Goal: Task Accomplishment & Management: Complete application form

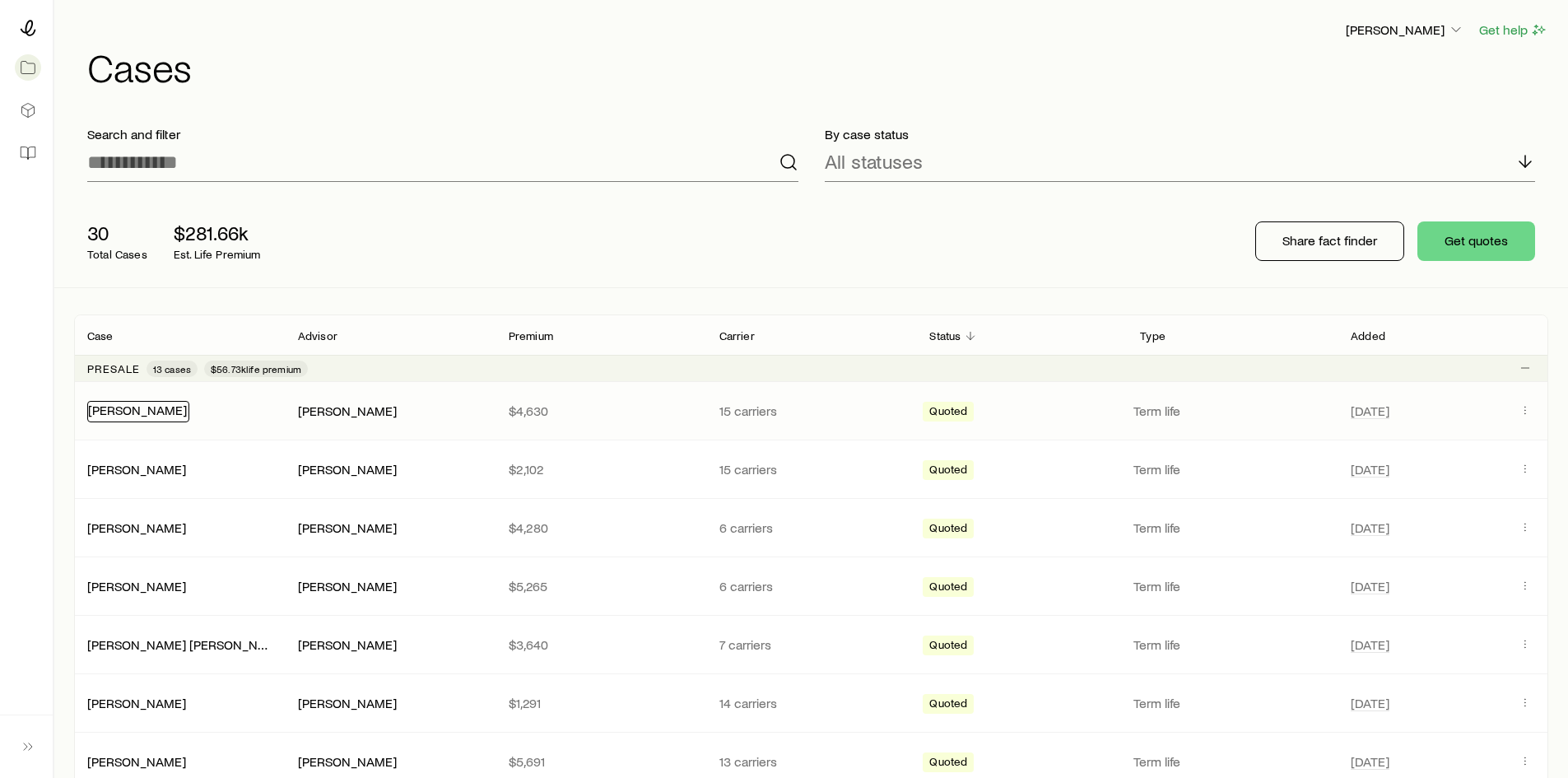
click at [155, 413] on link "[PERSON_NAME]" at bounding box center [137, 410] width 99 height 16
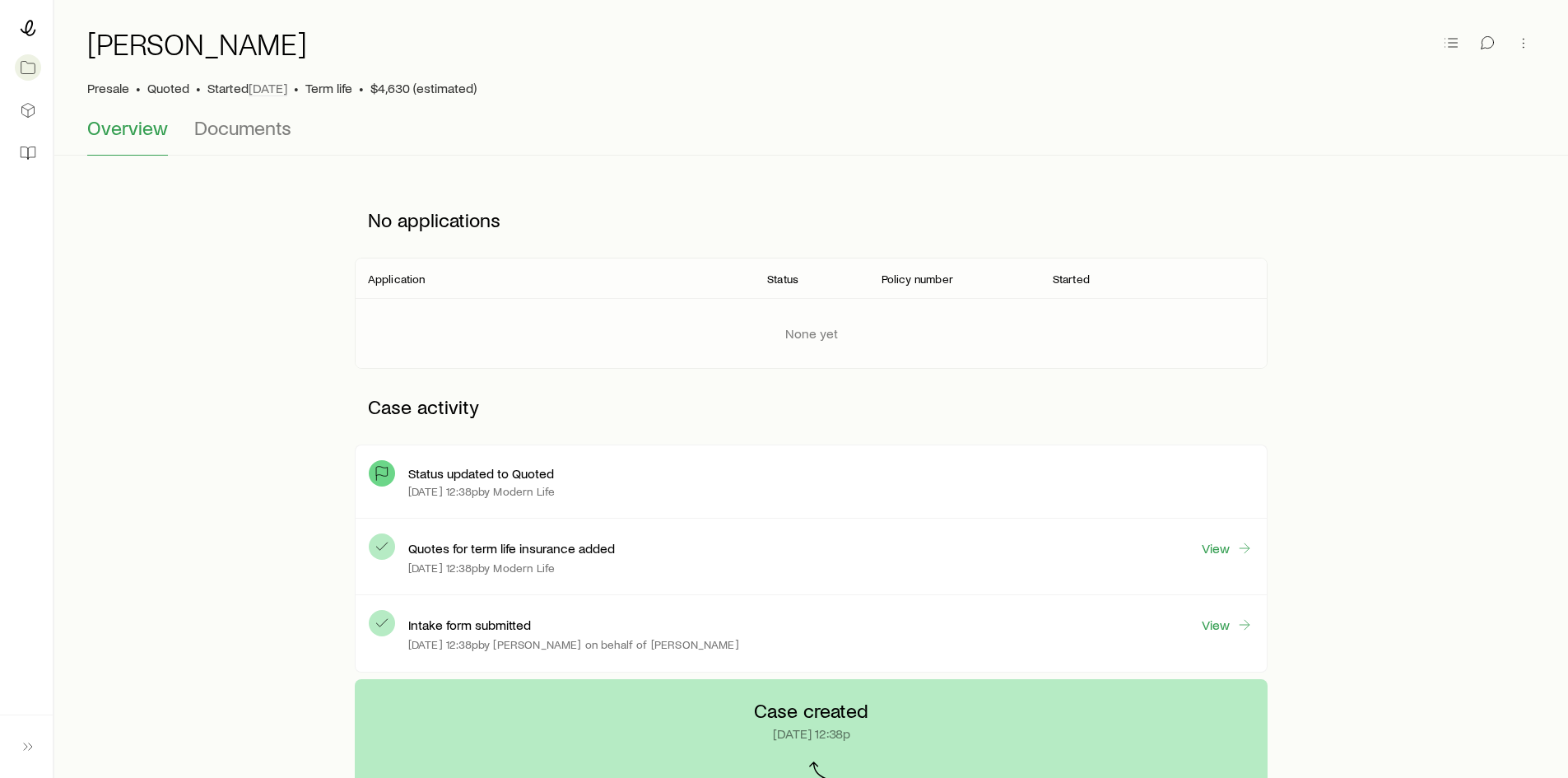
scroll to position [82, 0]
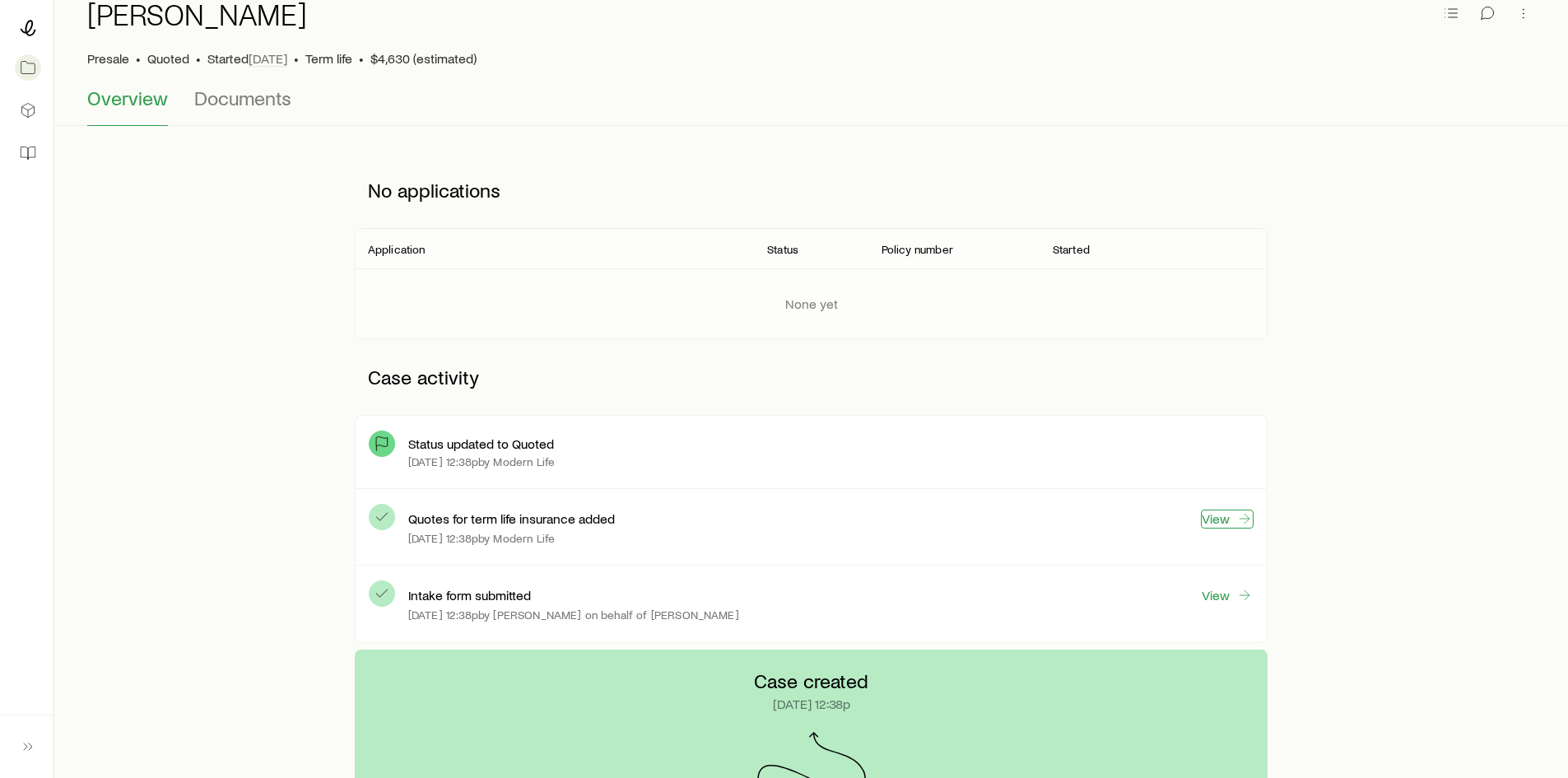
click at [1243, 521] on icon at bounding box center [1245, 519] width 16 height 16
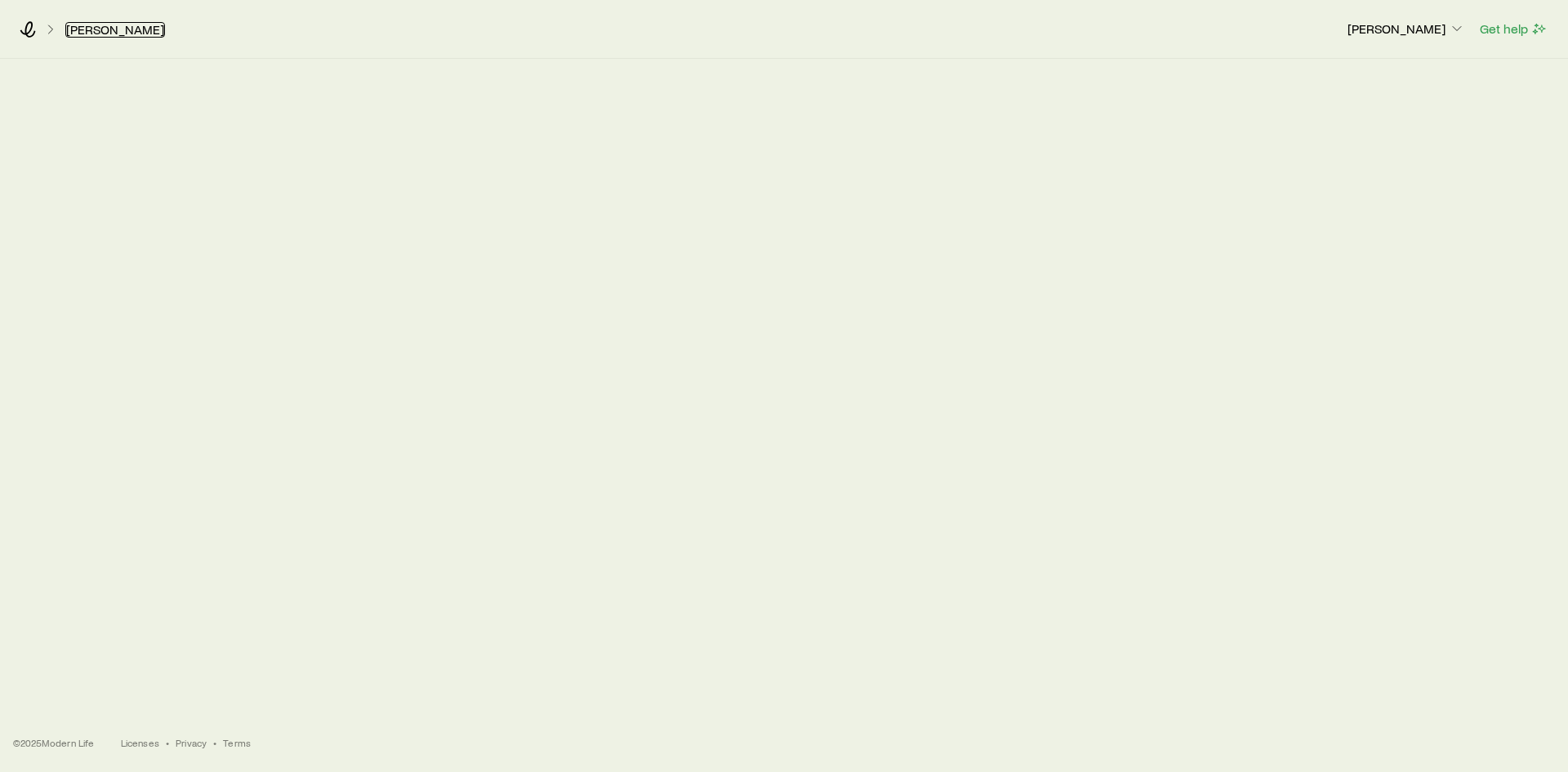
click at [108, 33] on link "[PERSON_NAME]" at bounding box center [115, 30] width 100 height 16
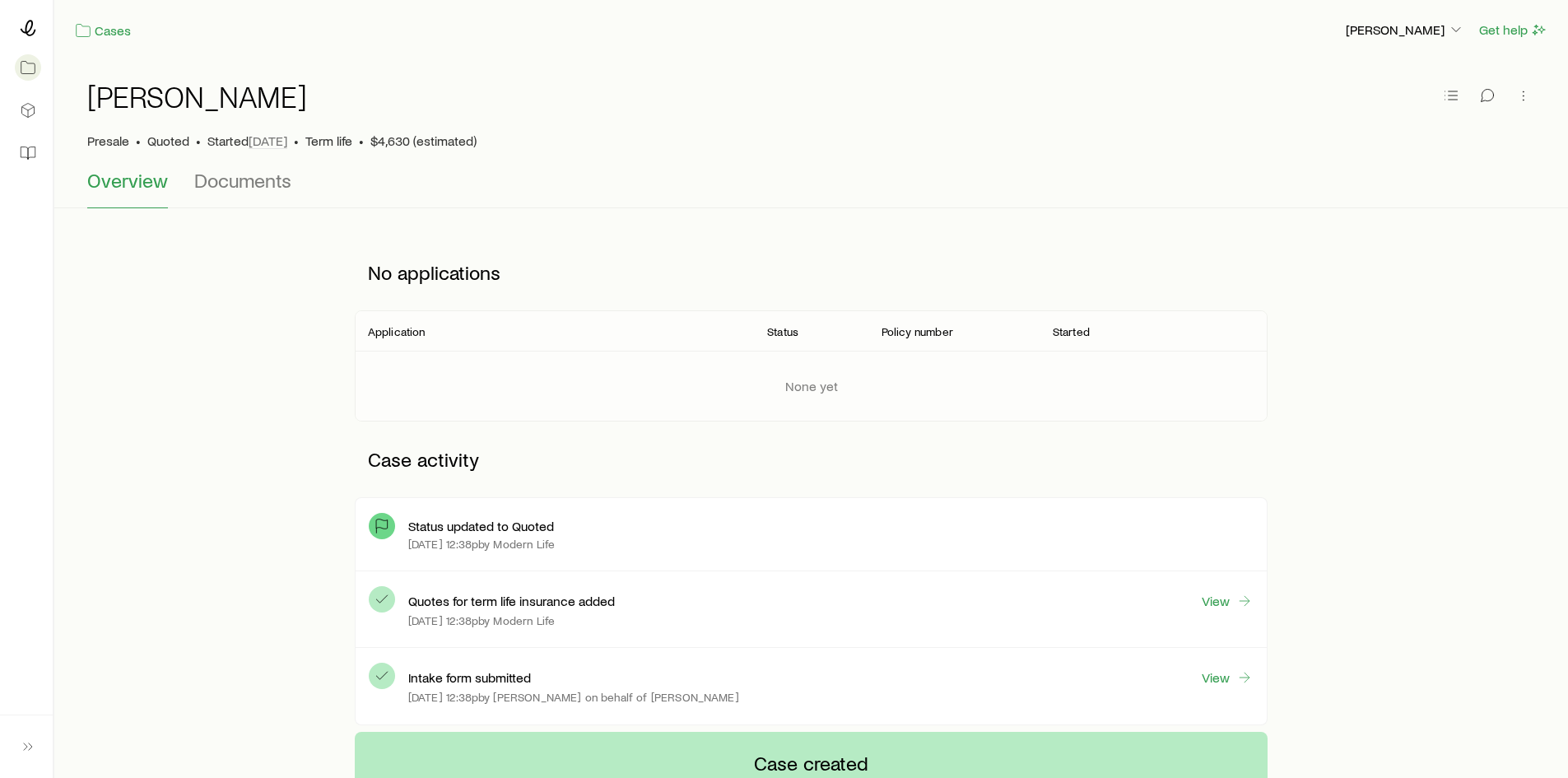
scroll to position [82, 0]
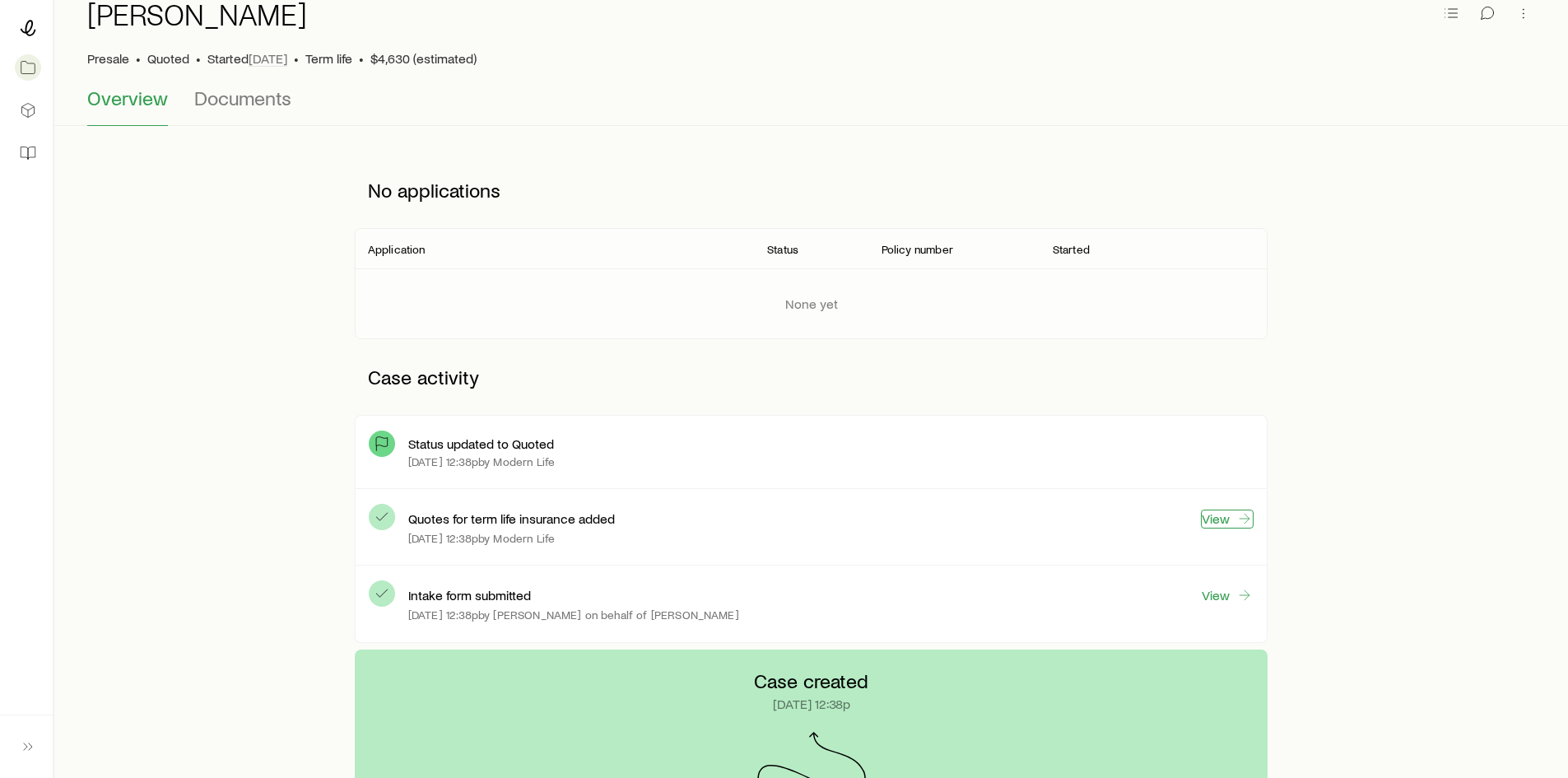
click at [1227, 520] on link "View" at bounding box center [1227, 519] width 53 height 19
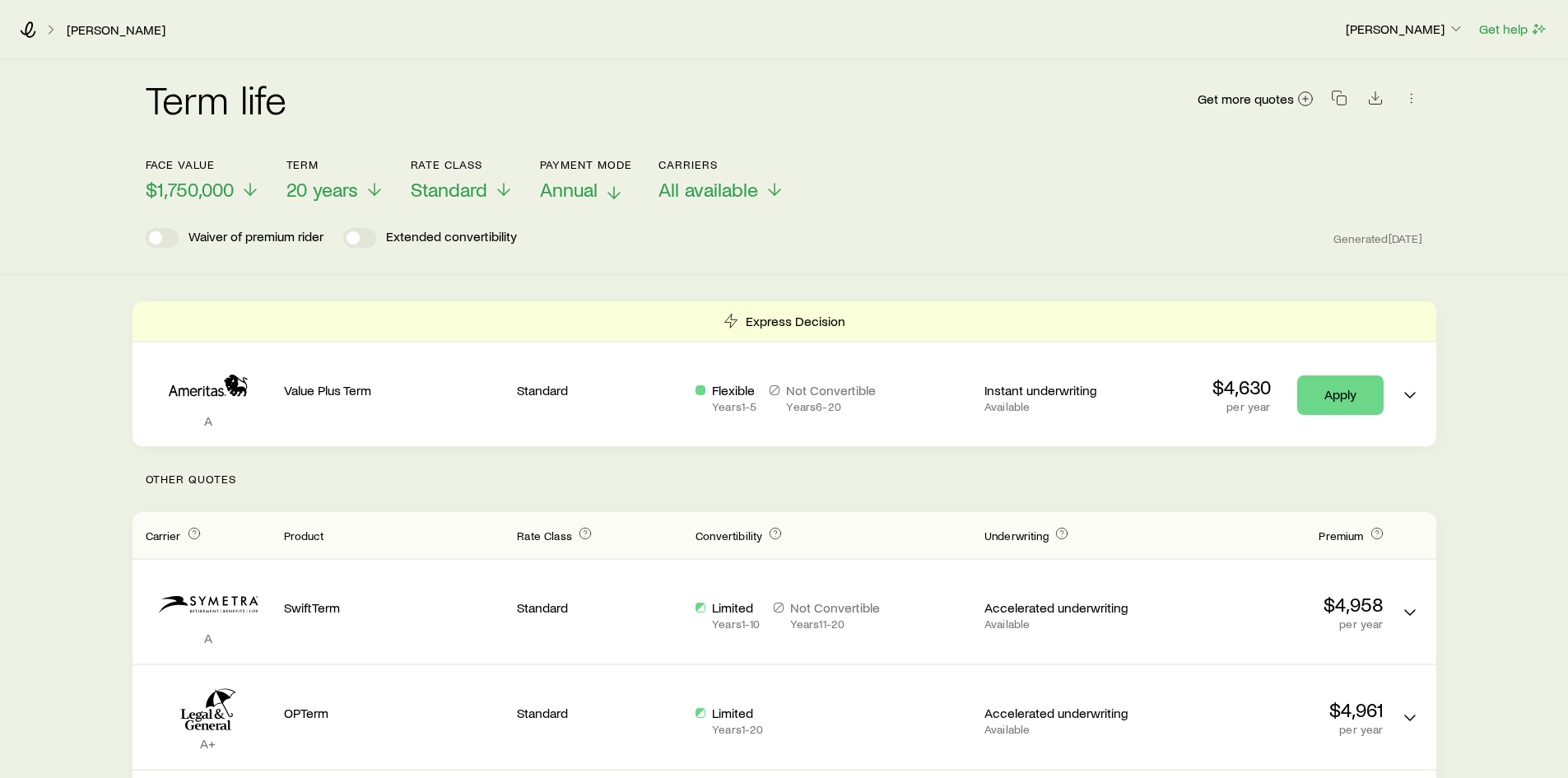
click at [603, 187] on p "Annual" at bounding box center [586, 190] width 93 height 23
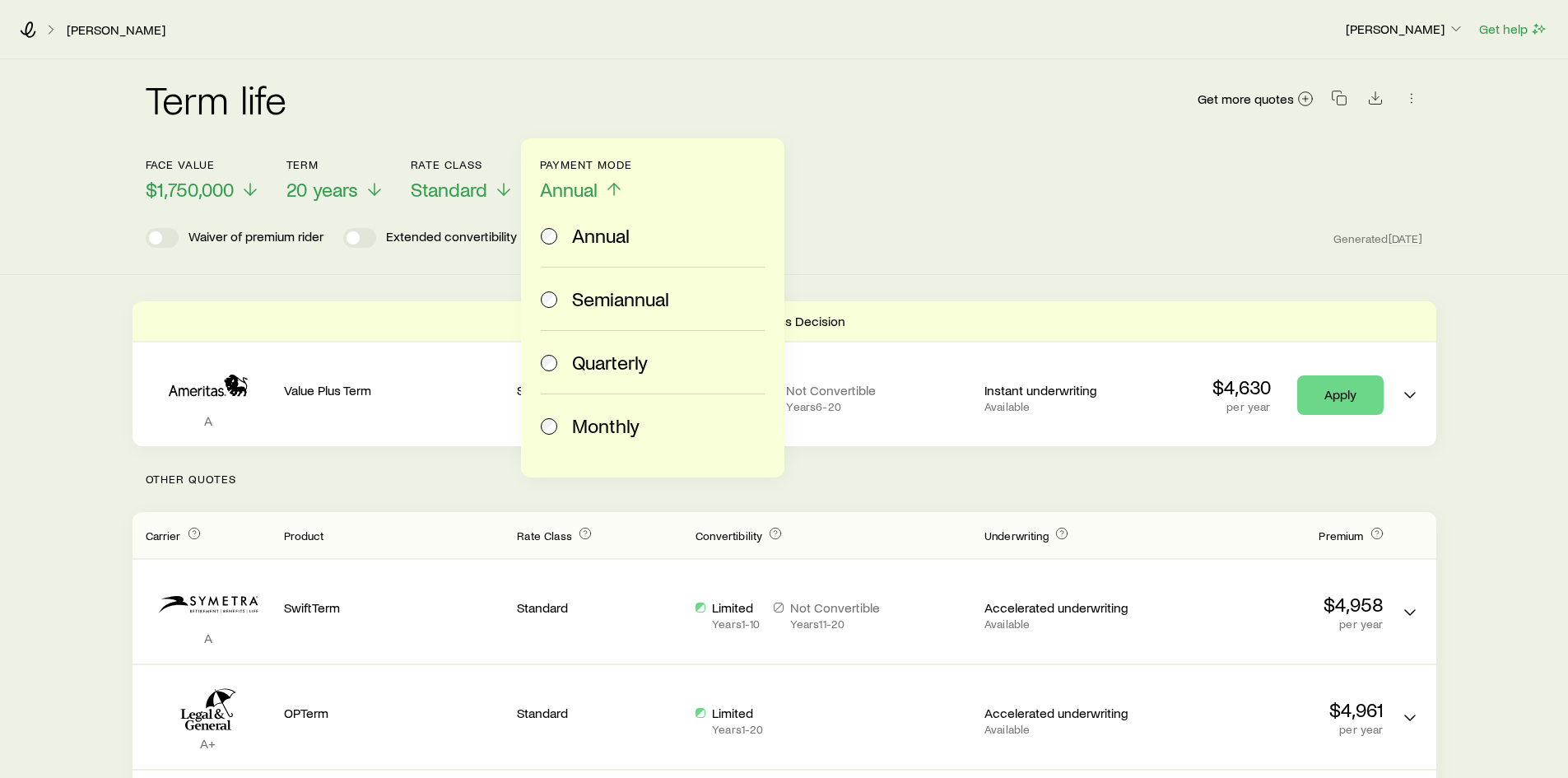
click at [614, 422] on span "Monthly" at bounding box center [606, 426] width 68 height 23
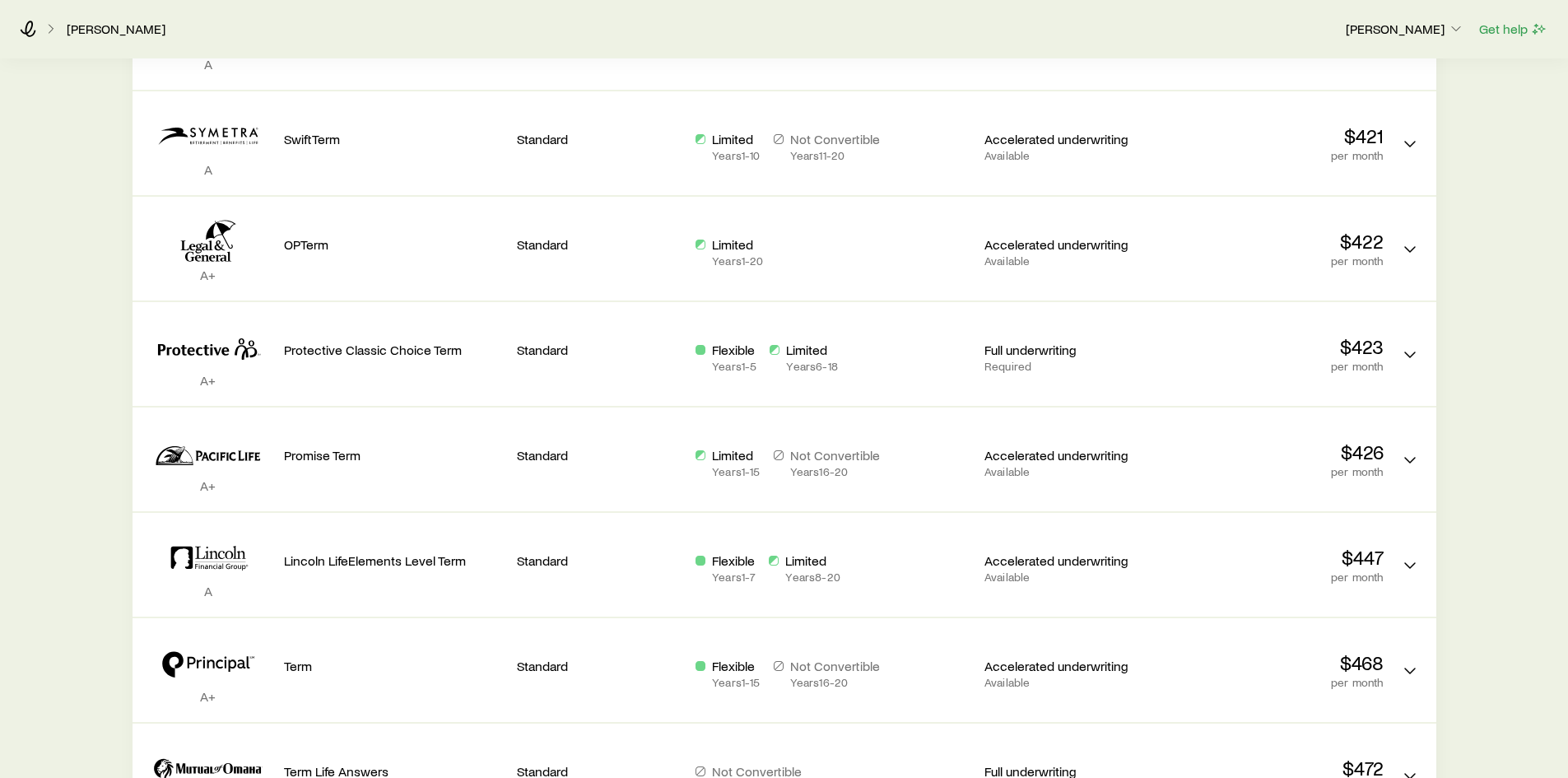
scroll to position [577, 0]
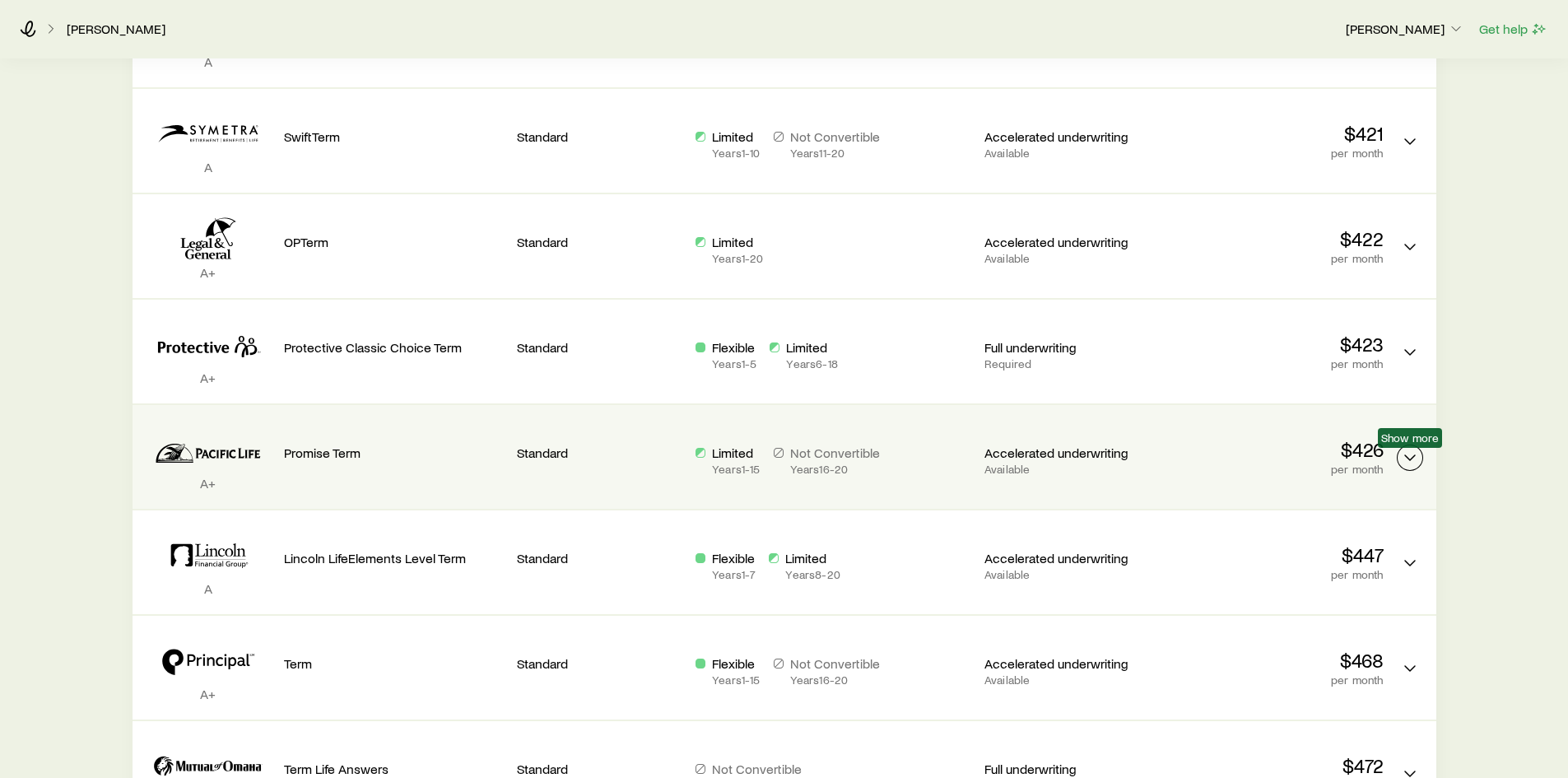
click at [1401, 454] on icon "Term quotes" at bounding box center [1410, 458] width 20 height 20
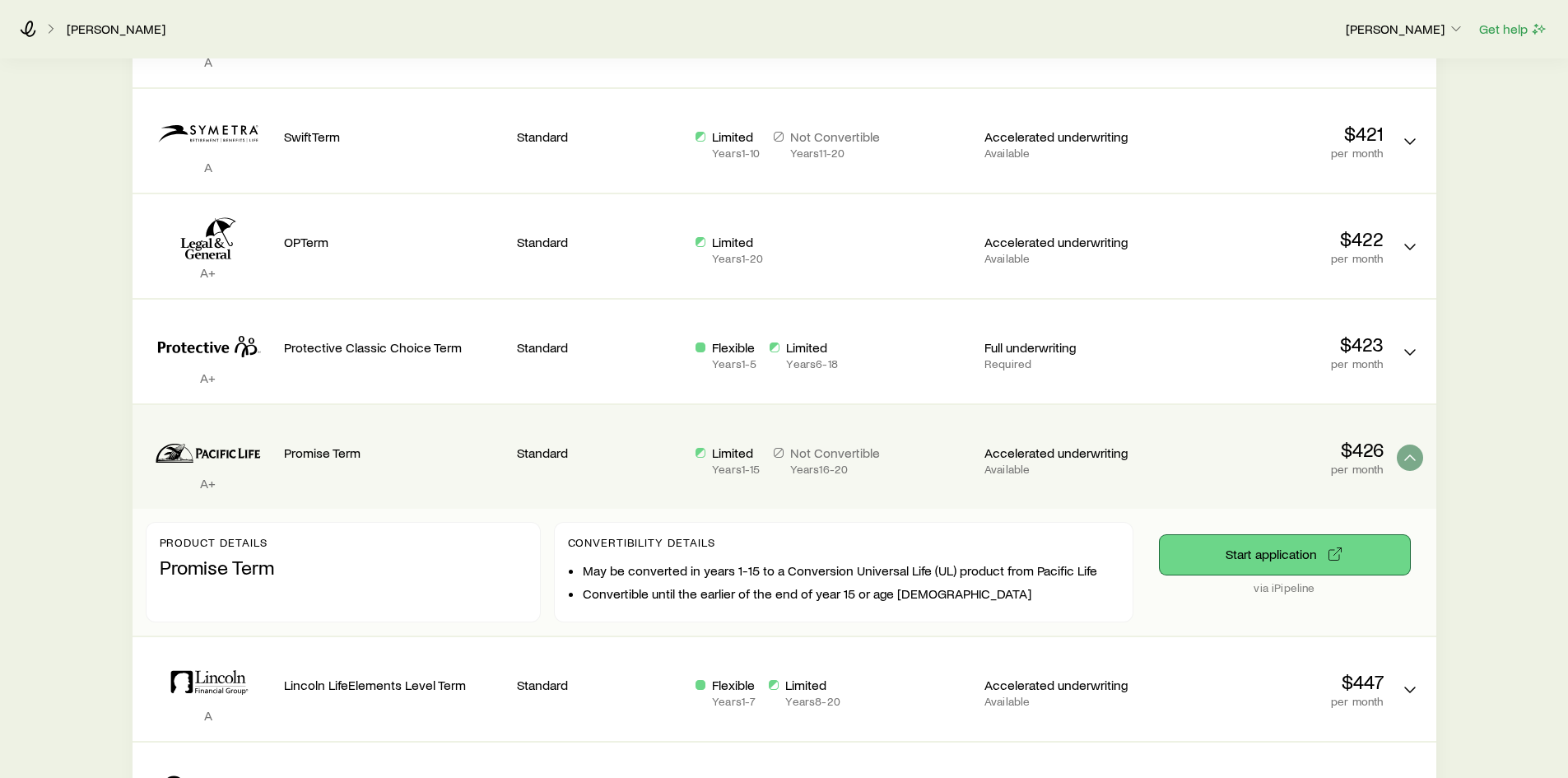
click at [1302, 545] on button "Start application" at bounding box center [1285, 555] width 250 height 39
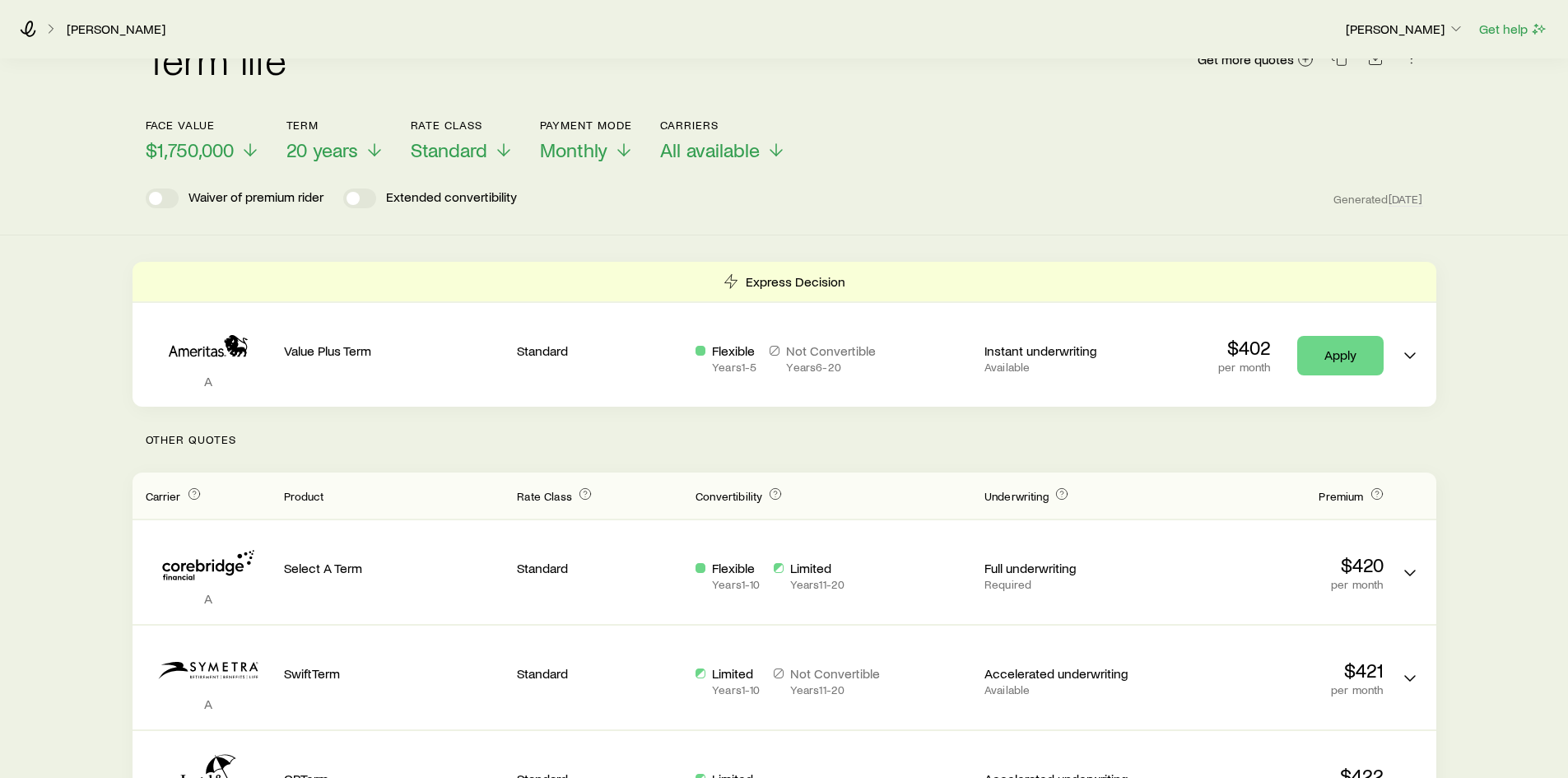
scroll to position [0, 0]
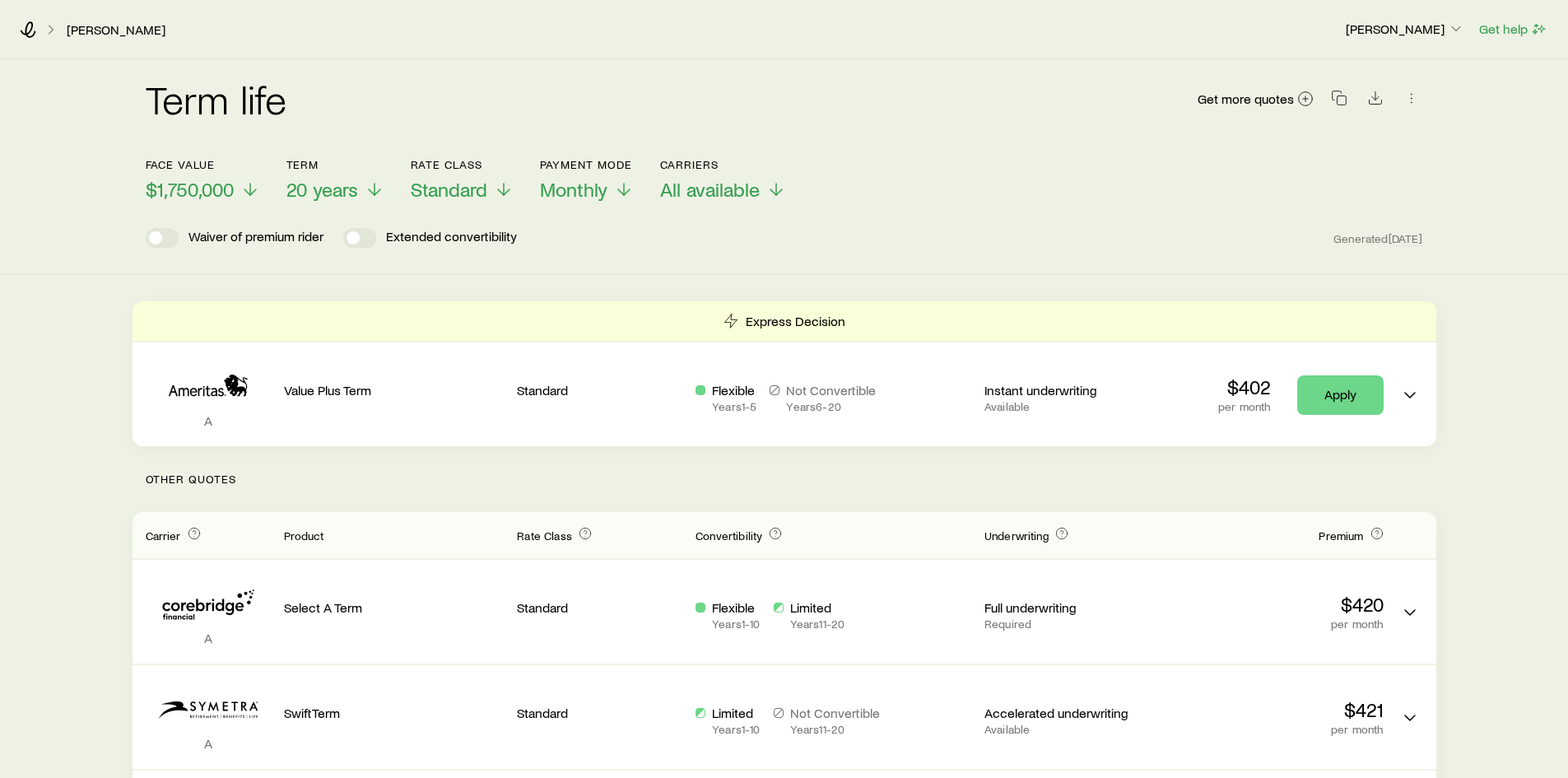
click at [41, 25] on div "[PERSON_NAME]" at bounding box center [675, 29] width 1312 height 16
click at [32, 27] on icon at bounding box center [29, 29] width 16 height 16
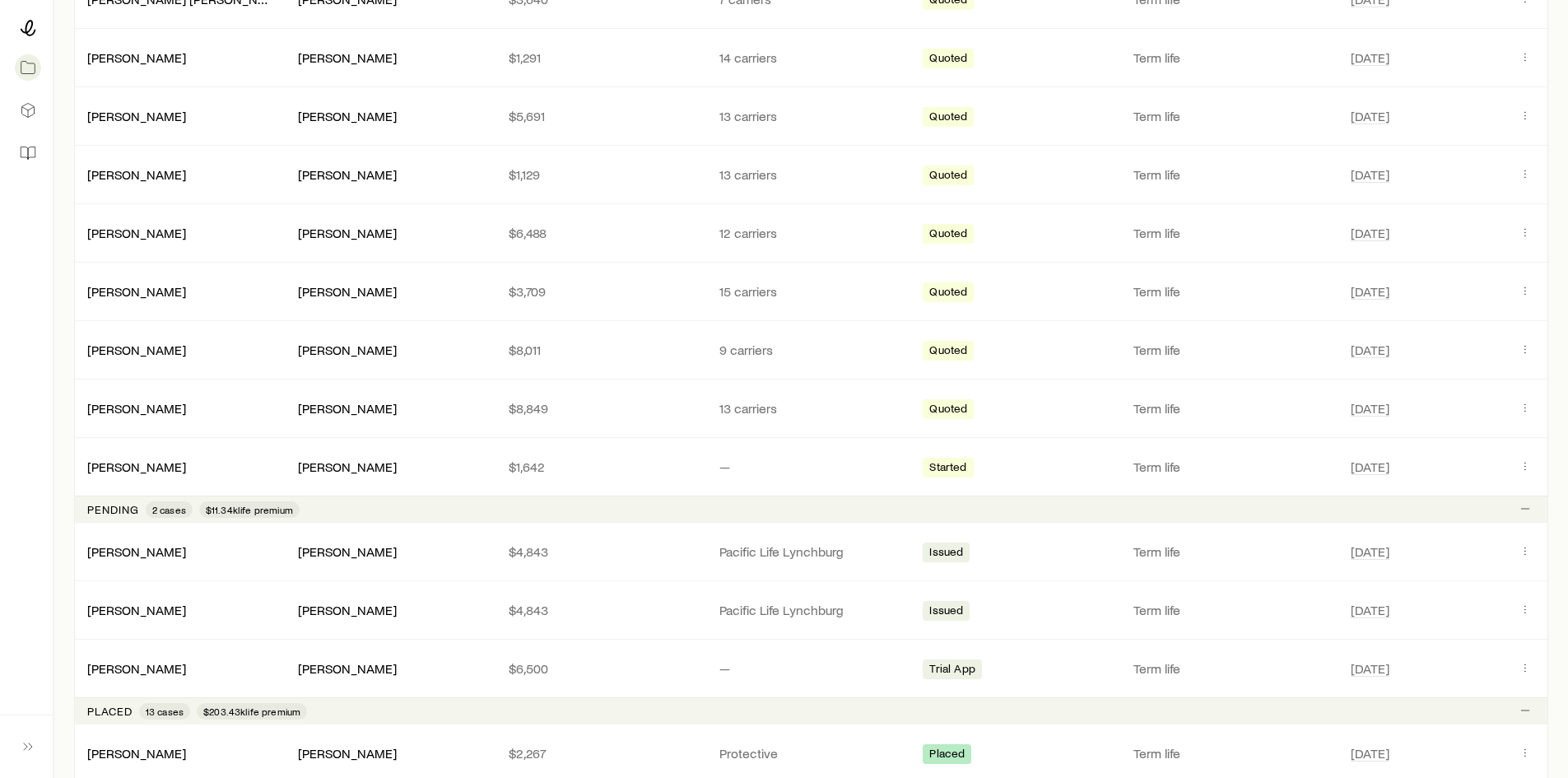
scroll to position [247, 0]
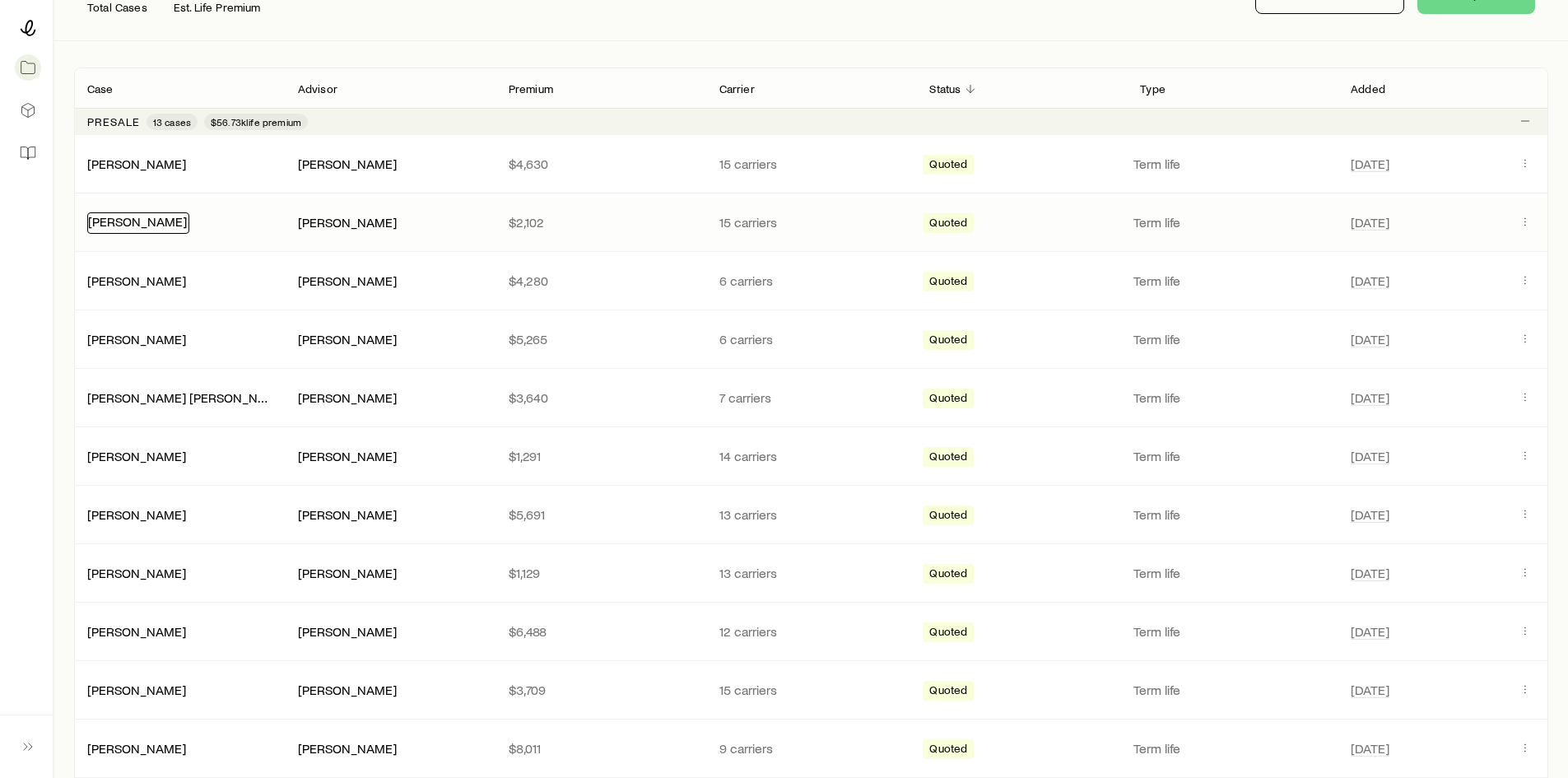
click at [143, 214] on link "[PERSON_NAME]" at bounding box center [137, 221] width 99 height 16
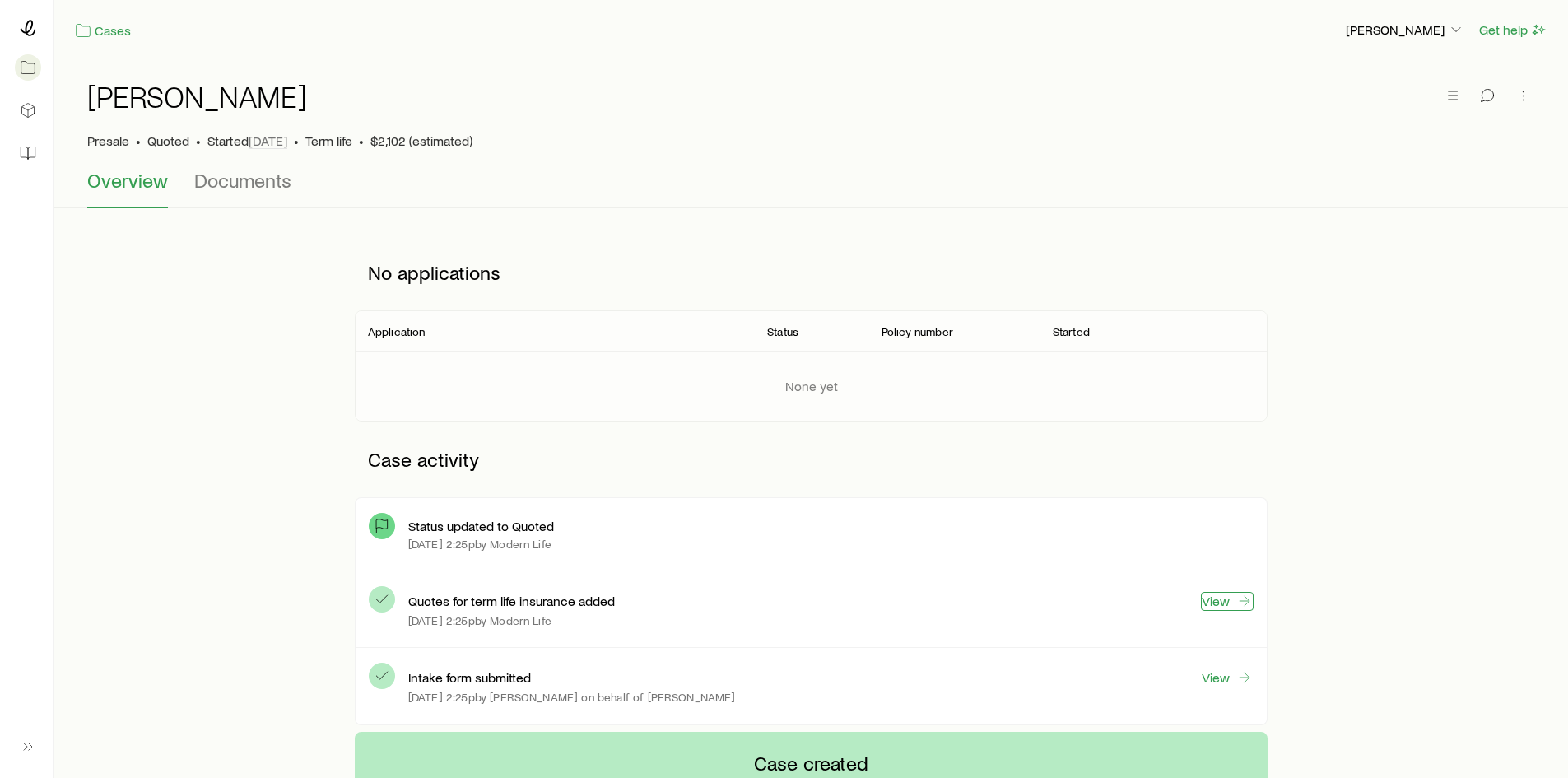
click at [1226, 600] on link "View" at bounding box center [1227, 601] width 53 height 19
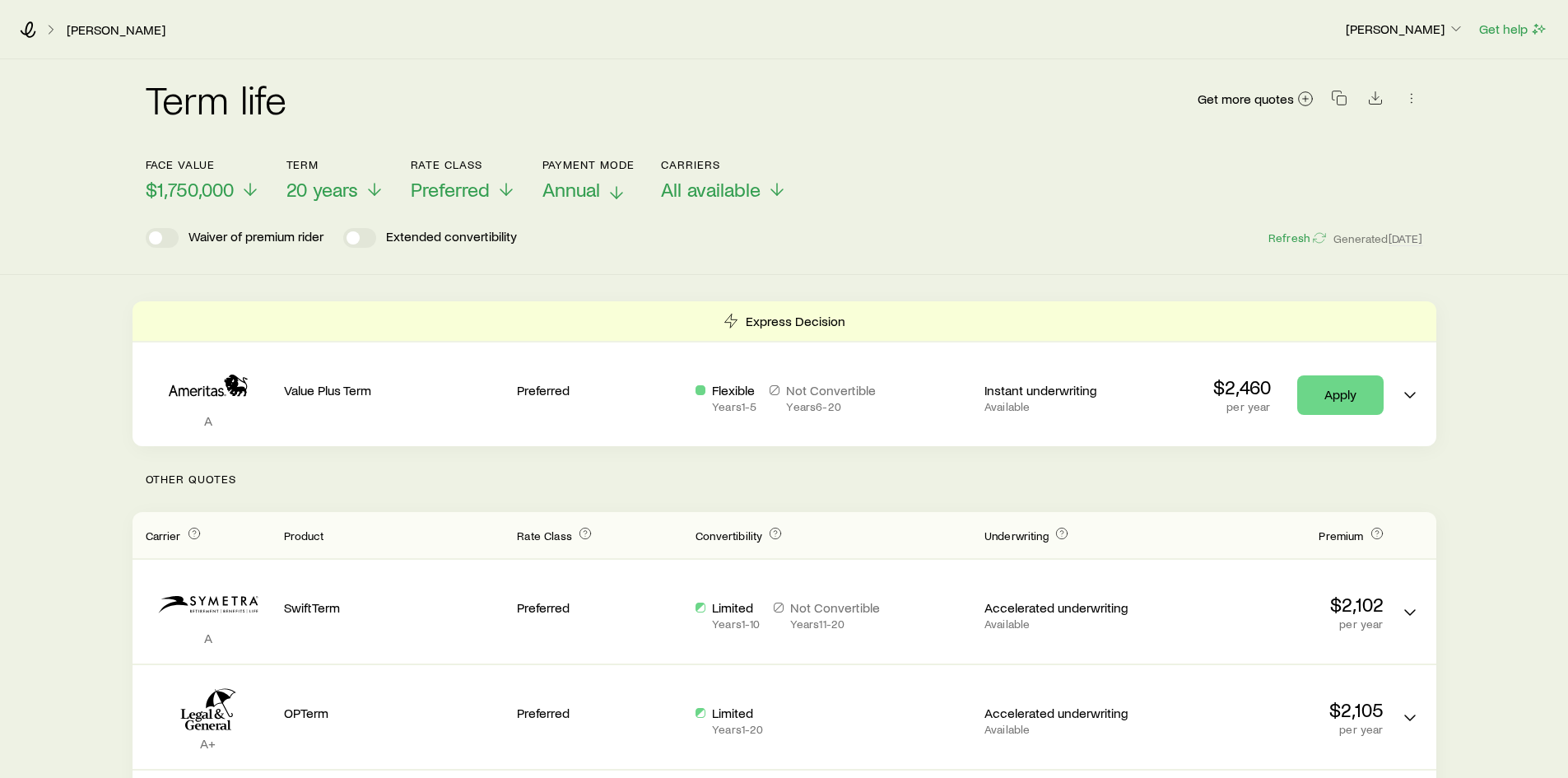
click at [576, 189] on span "Annual" at bounding box center [571, 190] width 58 height 23
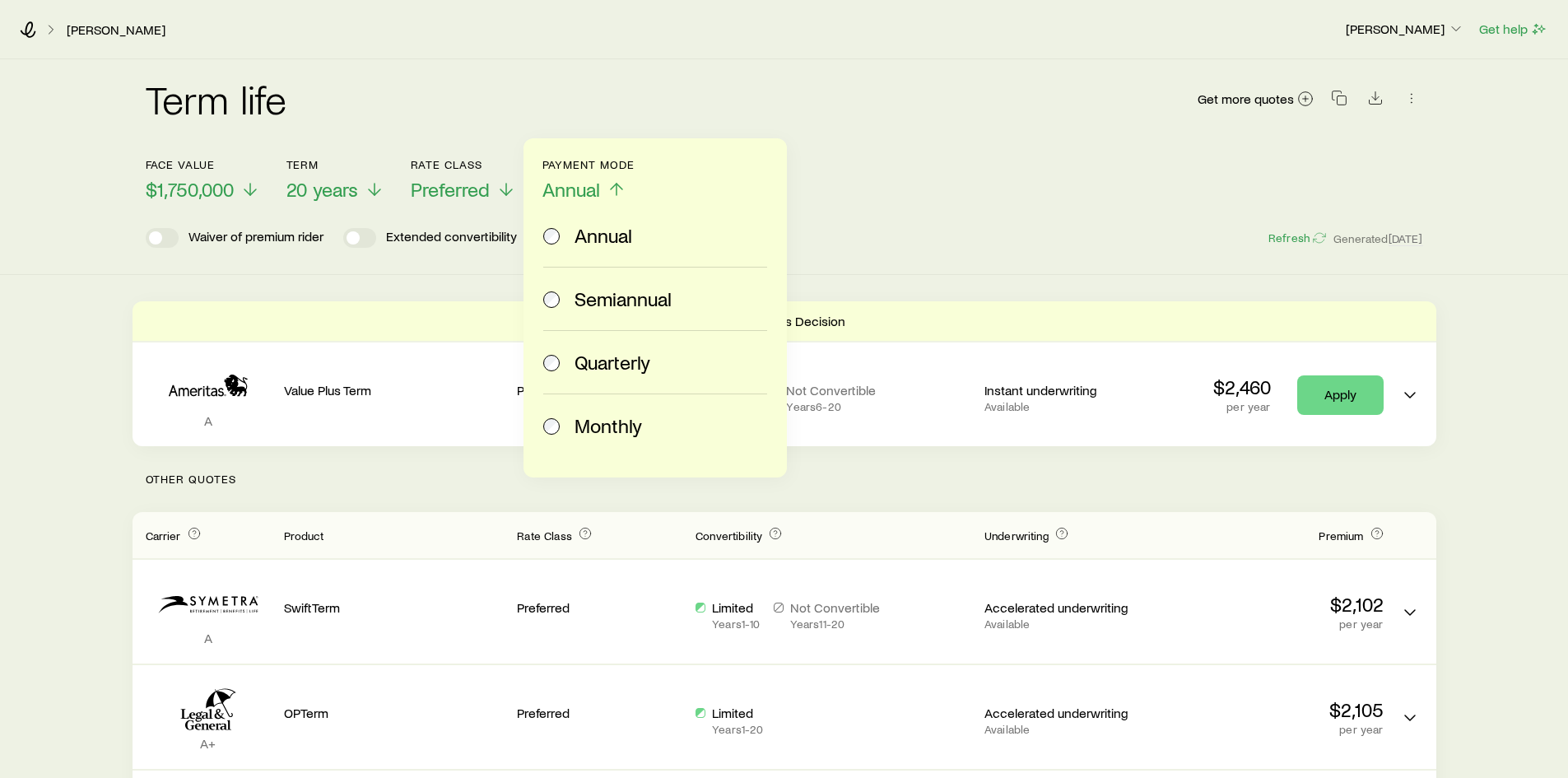
click at [602, 422] on span "Monthly" at bounding box center [608, 426] width 68 height 23
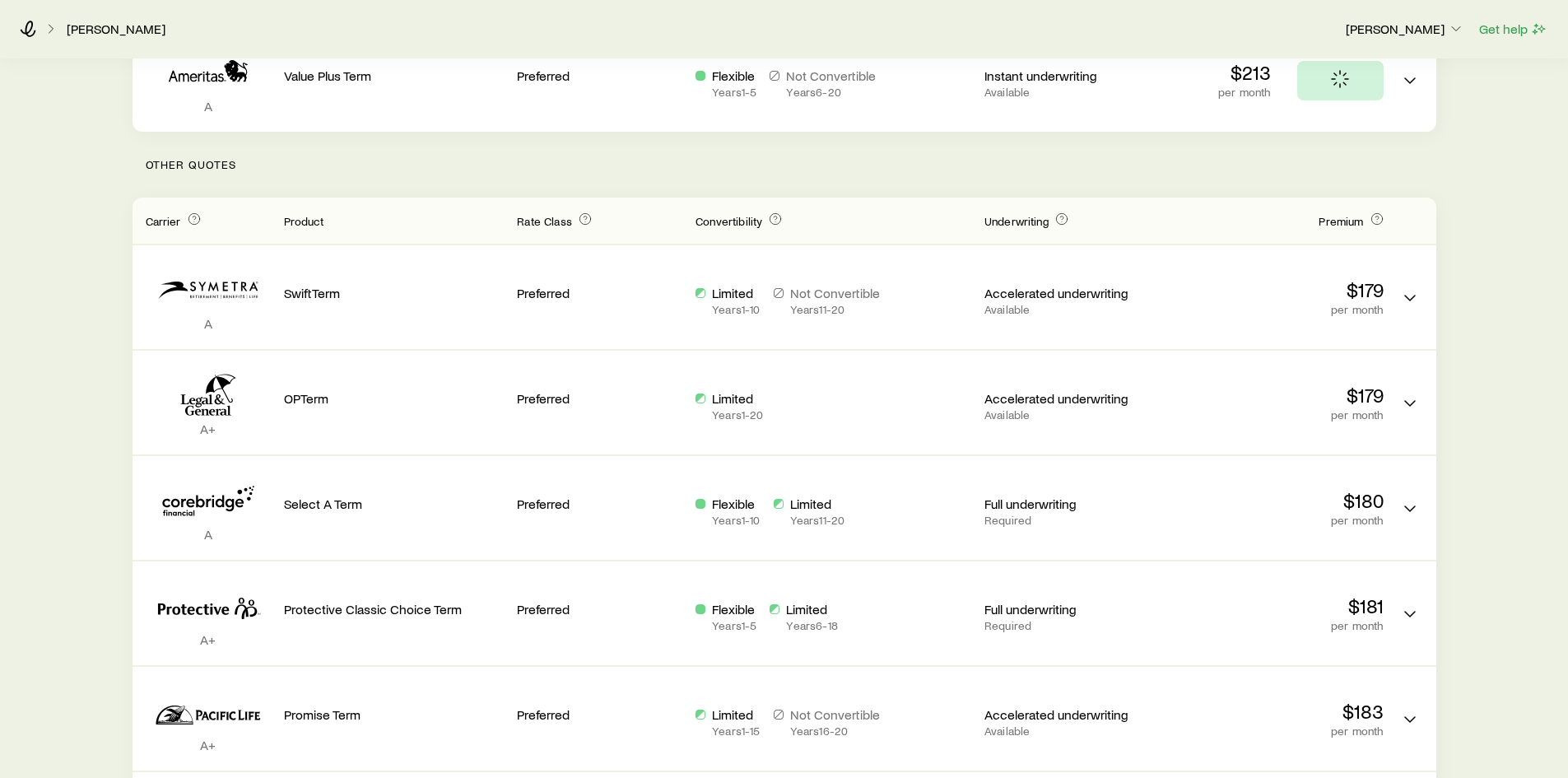
scroll to position [330, 0]
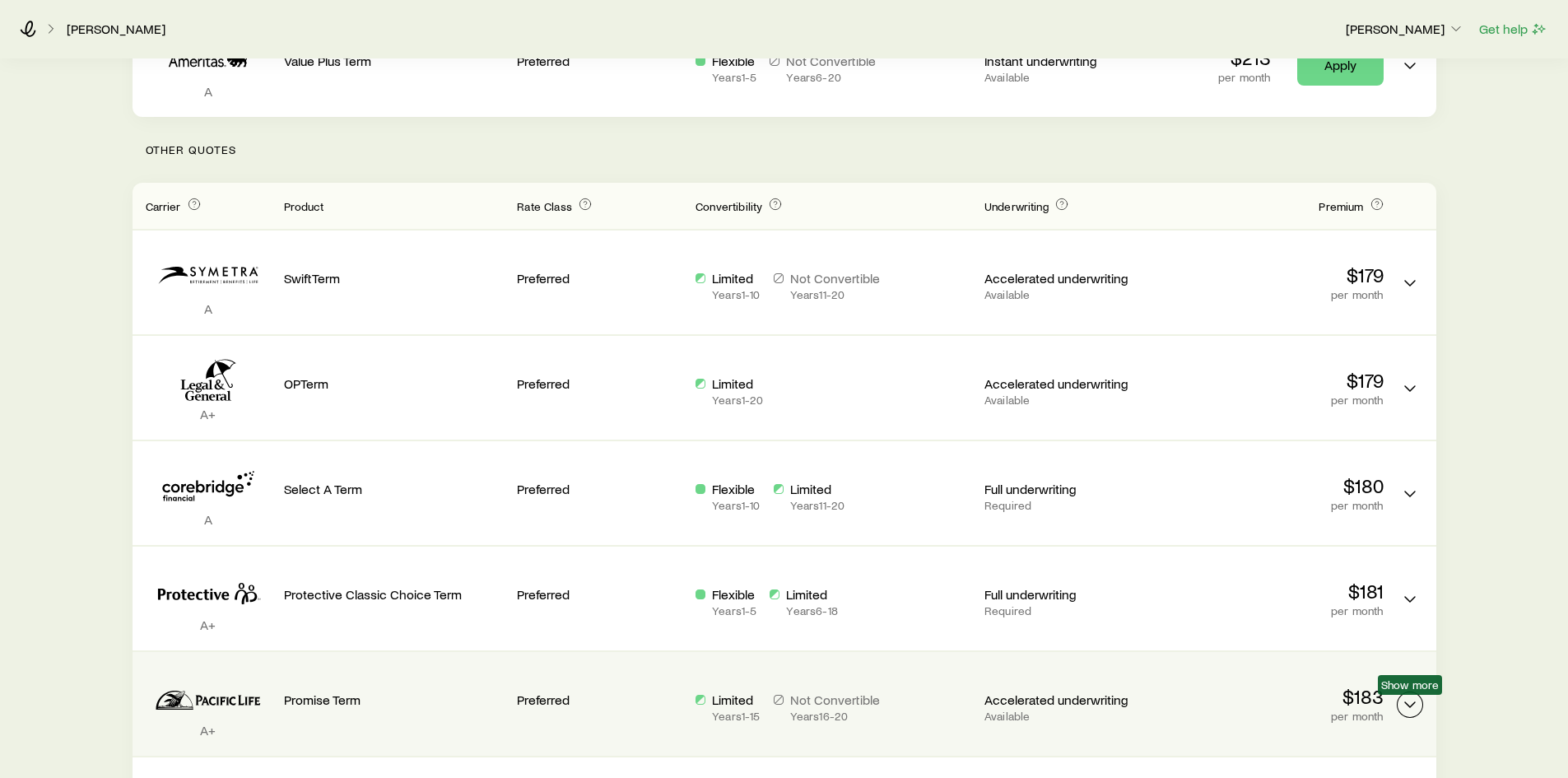
click at [1409, 698] on icon "Term quotes" at bounding box center [1410, 705] width 20 height 20
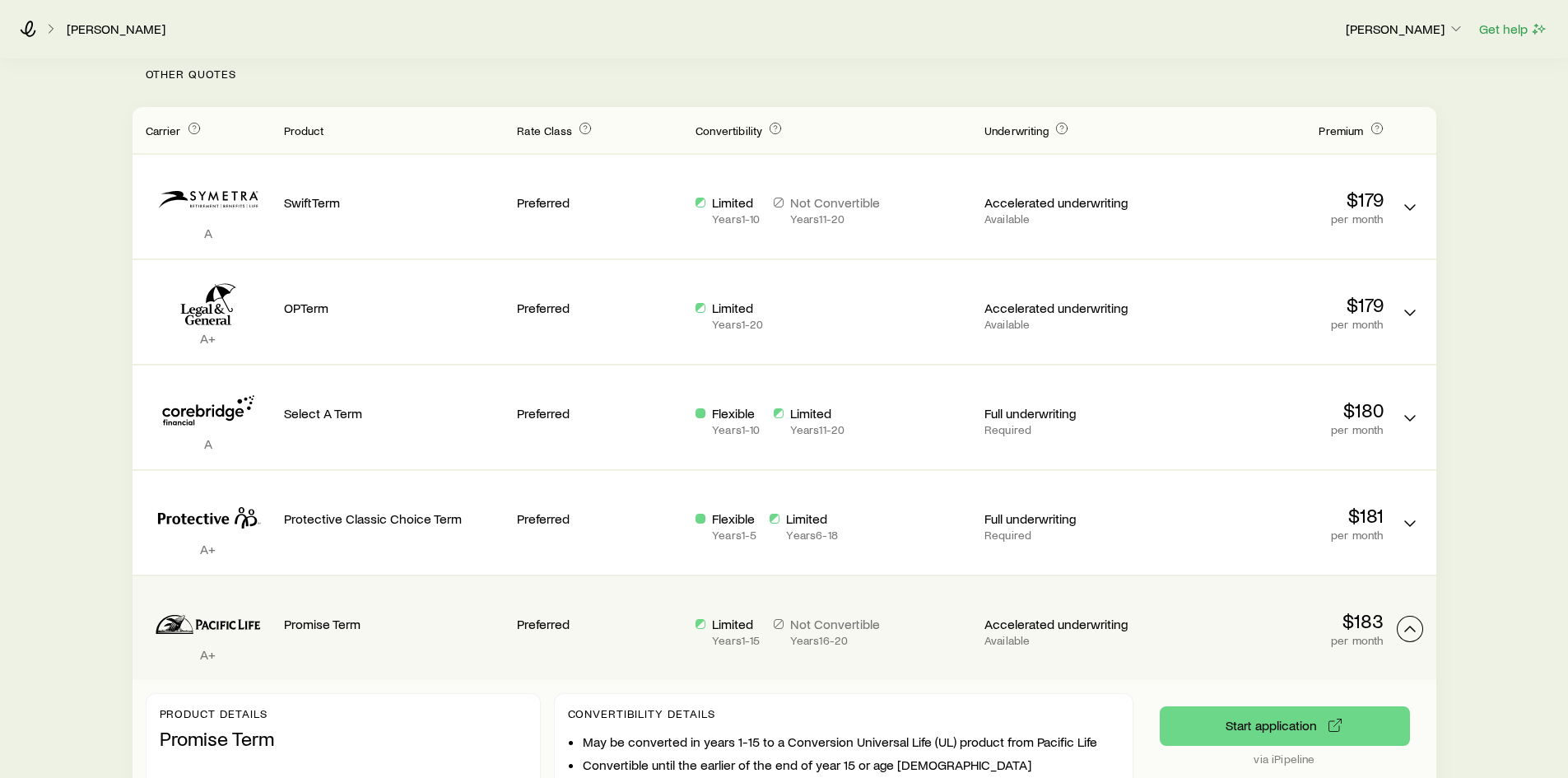
scroll to position [494, 0]
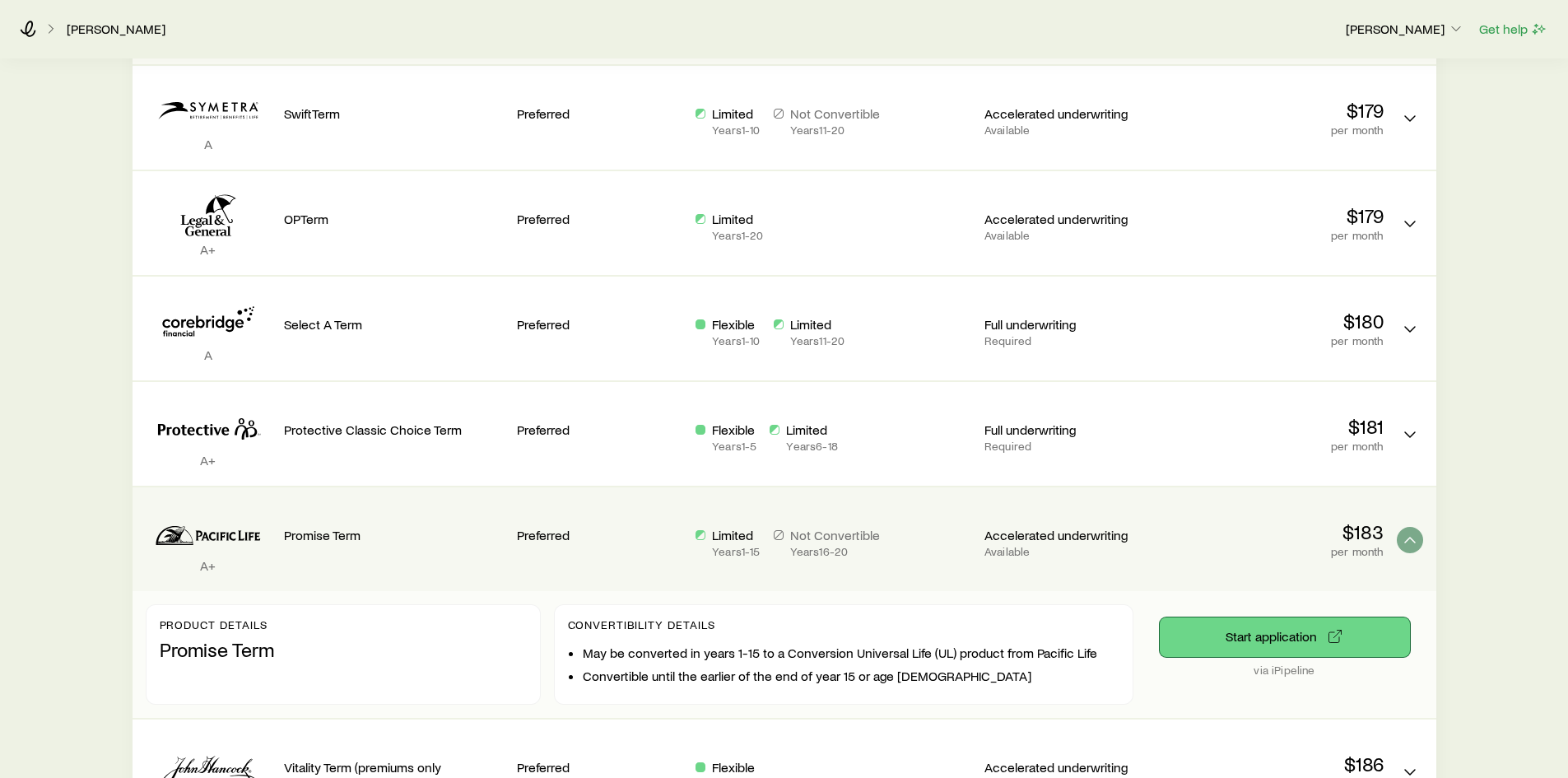
click at [1302, 637] on button "Start application" at bounding box center [1285, 637] width 250 height 39
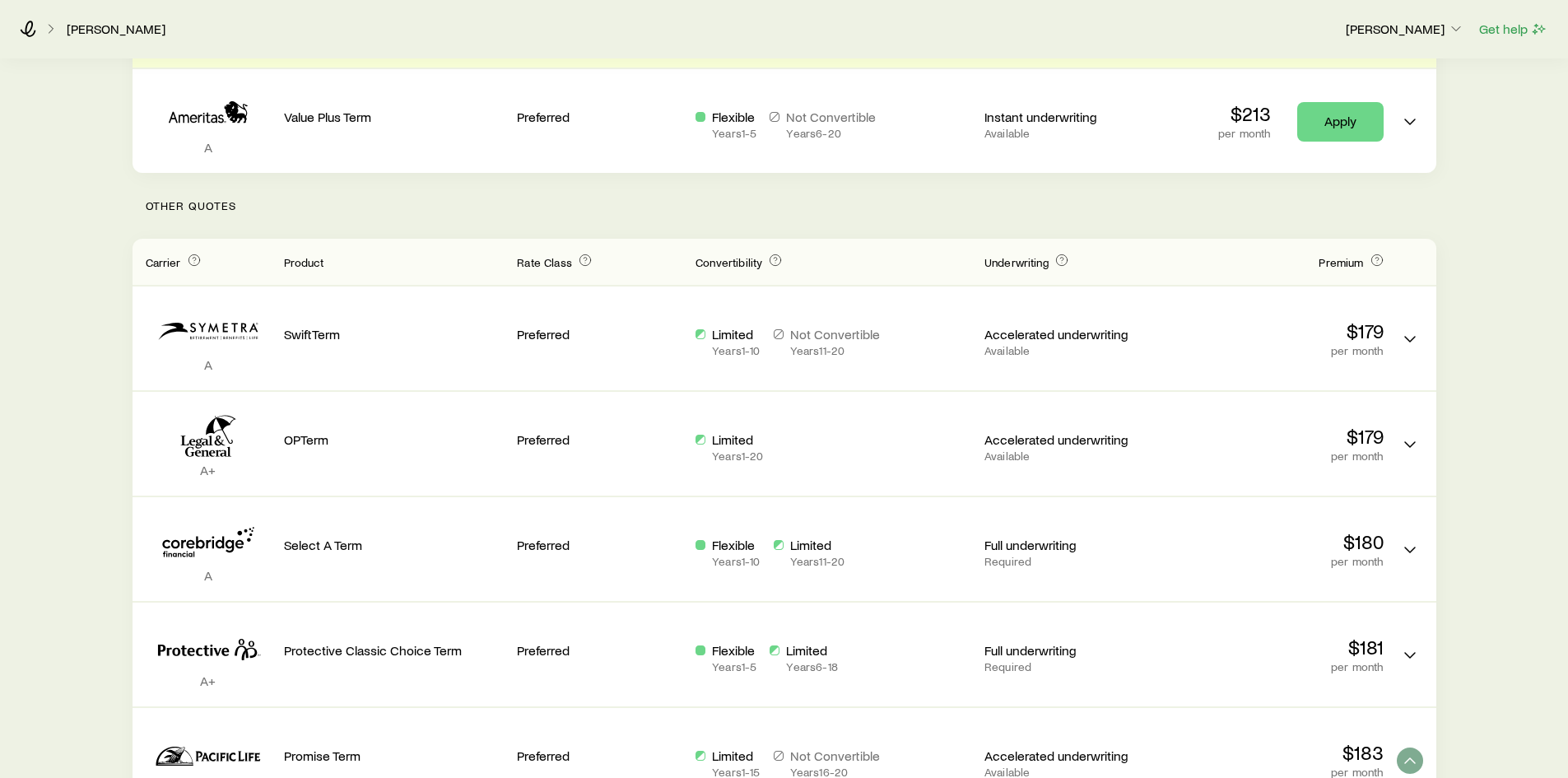
scroll to position [0, 0]
